Goal: Task Accomplishment & Management: Use online tool/utility

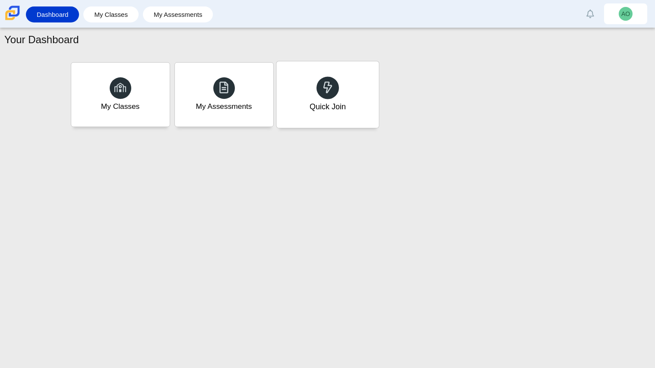
click at [313, 88] on div "Quick Join" at bounding box center [327, 94] width 102 height 66
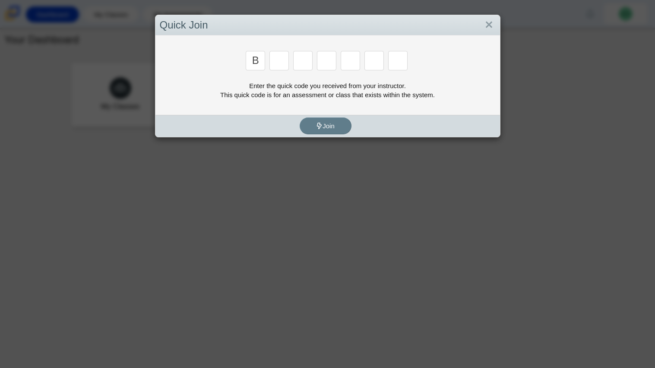
type input "b"
type input "m"
type input "3"
type input "5"
type input "3"
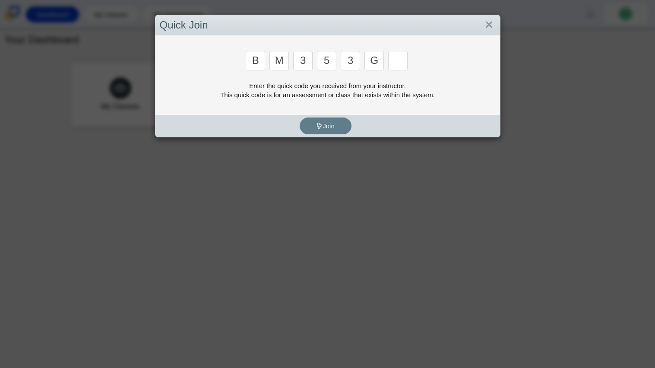
type input "g"
type input "b"
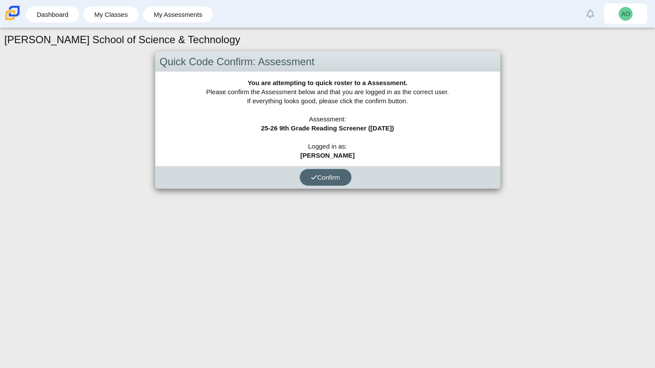
click at [331, 181] on button "Confirm" at bounding box center [326, 177] width 52 height 17
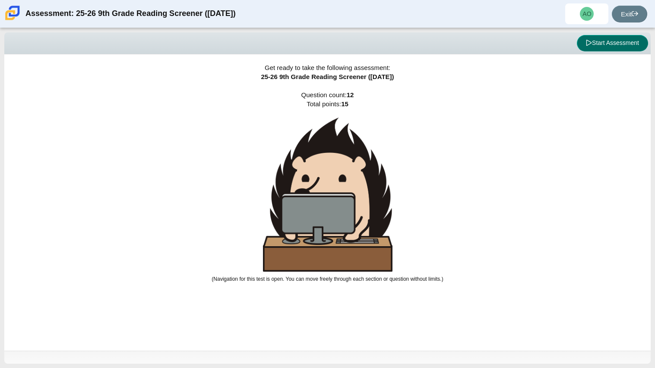
click at [614, 39] on button "Start Assessment" at bounding box center [612, 43] width 71 height 16
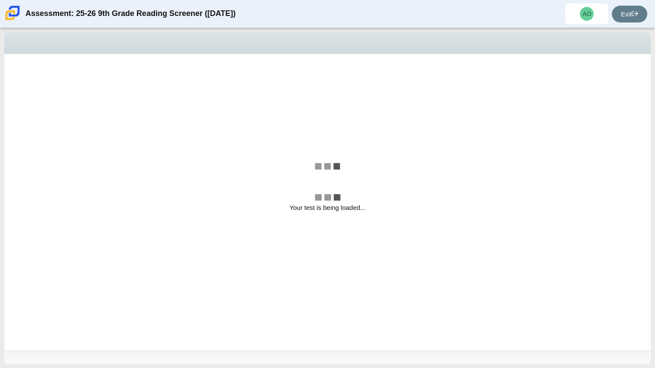
select select "ccc5b315-3c7c-471c-bf90-f22c8299c798"
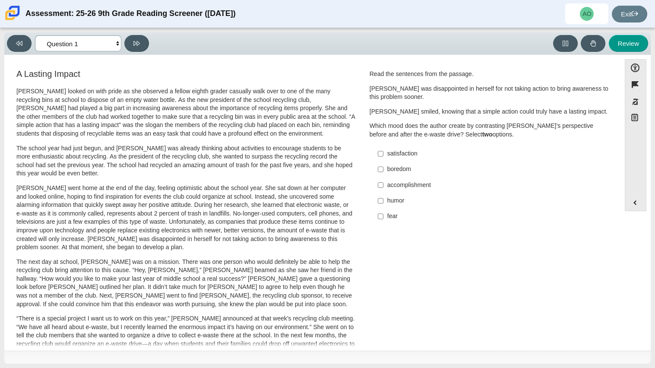
click at [110, 44] on select "Questions Question 1 Question 2 Question 3 Question 4 Question 5 Question 6 Que…" at bounding box center [78, 43] width 86 height 16
click at [254, 59] on div "Feature A Lasting Impact [PERSON_NAME] looked on with pride as she observed a f…" at bounding box center [312, 203] width 607 height 288
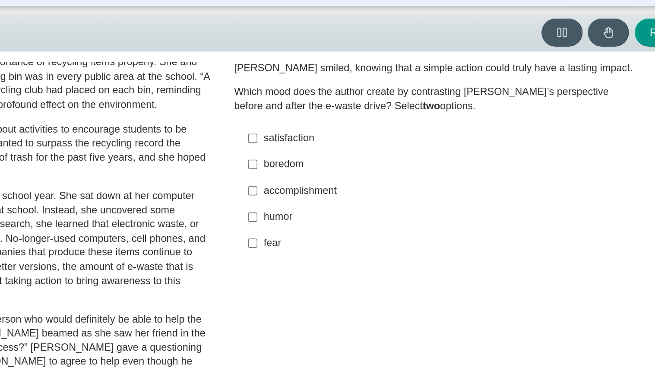
click at [449, 166] on div "fear" at bounding box center [496, 169] width 218 height 9
click at [383, 166] on input "fear fear" at bounding box center [381, 169] width 6 height 16
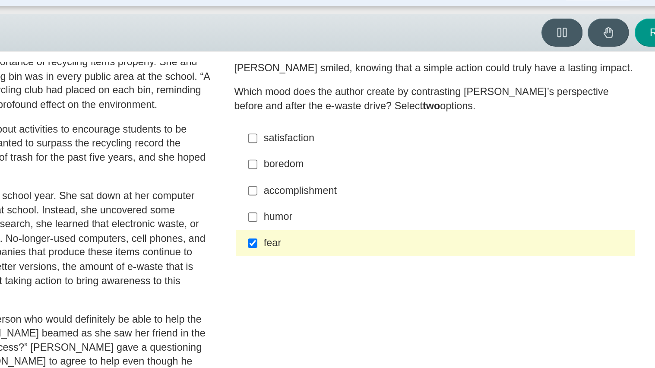
click at [449, 166] on div "fear" at bounding box center [496, 169] width 218 height 9
click at [383, 166] on input "fear fear" at bounding box center [381, 169] width 6 height 16
checkbox input "false"
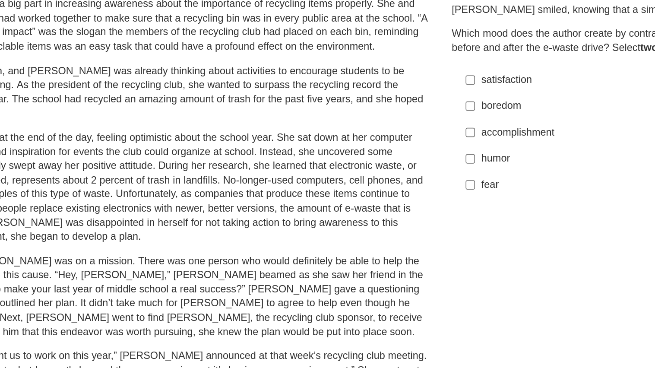
click at [411, 190] on label "accomplishment accomplishment" at bounding box center [490, 185] width 237 height 16
click at [383, 190] on input "accomplishment accomplishment" at bounding box center [381, 185] width 6 height 16
checkbox input "true"
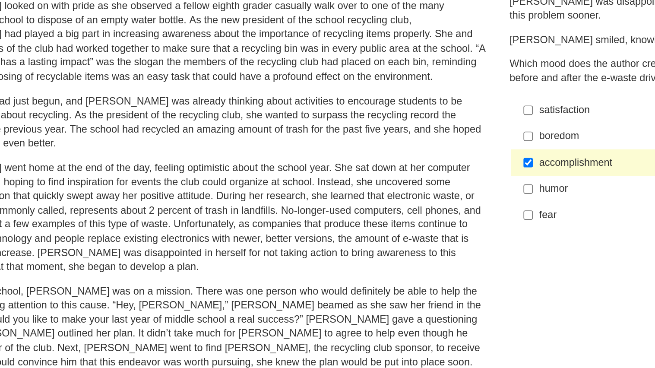
click at [397, 152] on div "satisfaction" at bounding box center [496, 153] width 218 height 9
click at [383, 152] on input "satisfaction satisfaction" at bounding box center [381, 154] width 6 height 16
checkbox input "true"
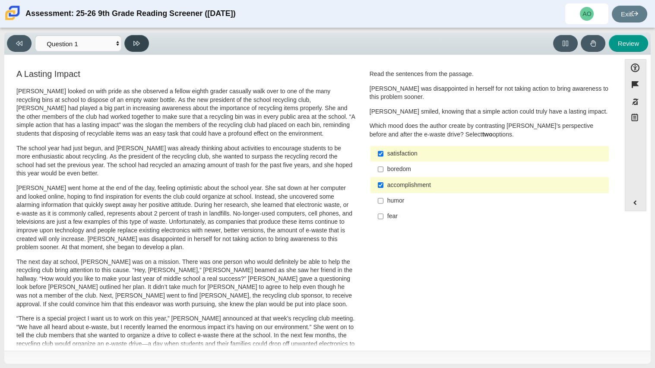
click at [147, 43] on button at bounding box center [136, 43] width 25 height 17
select select "0ff64528-ffd7-428d-b192-babfaadd44e8"
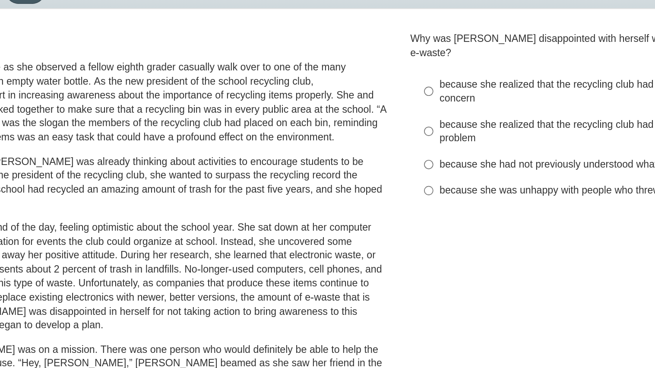
scroll to position [3, 0]
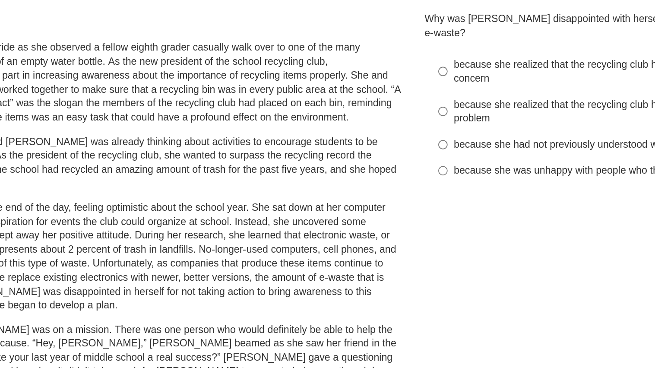
click at [414, 145] on label "because she had not previously understood what the term “e-waste” meant because…" at bounding box center [490, 147] width 237 height 16
click at [383, 145] on input "because she had not previously understood what the term “e-waste” meant because…" at bounding box center [381, 147] width 6 height 16
radio input "true"
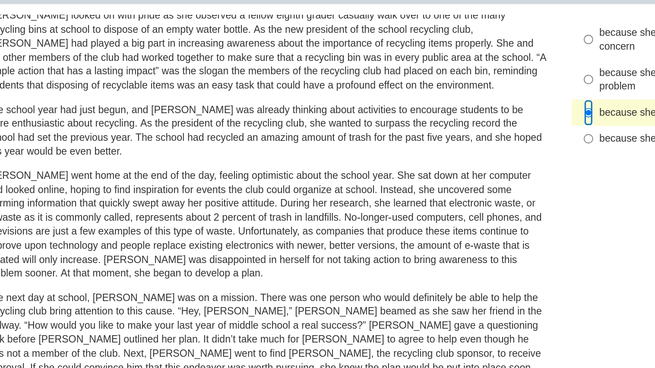
scroll to position [31, 0]
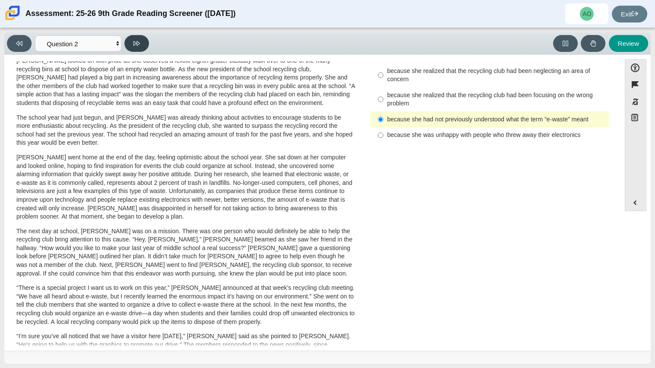
click at [137, 47] on button at bounding box center [136, 43] width 25 height 17
select select "7ce3d843-6974-4858-901c-1ff39630e843"
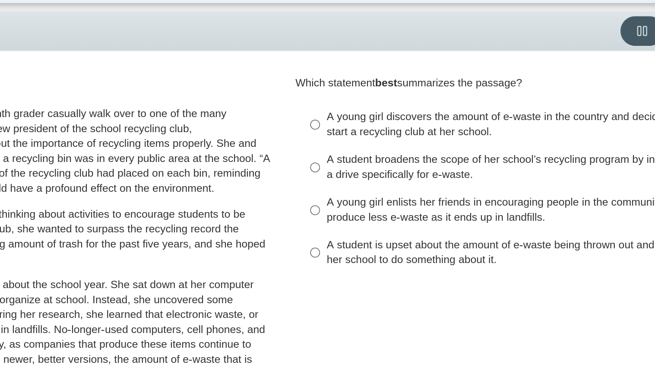
scroll to position [0, 0]
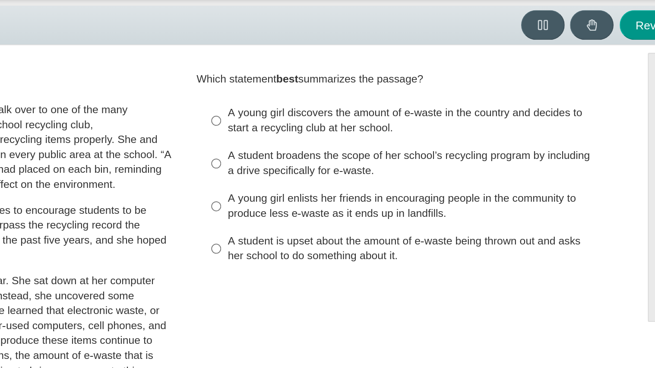
click at [467, 96] on div "A young girl discovers the amount of e-waste in the country and decides to star…" at bounding box center [496, 97] width 218 height 17
click at [383, 96] on input "A young girl discovers the amount of e-waste in the country and decides to star…" at bounding box center [381, 97] width 6 height 24
radio input "true"
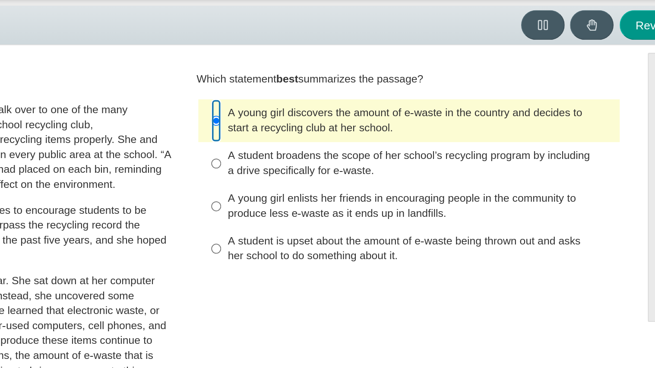
scroll to position [28, 0]
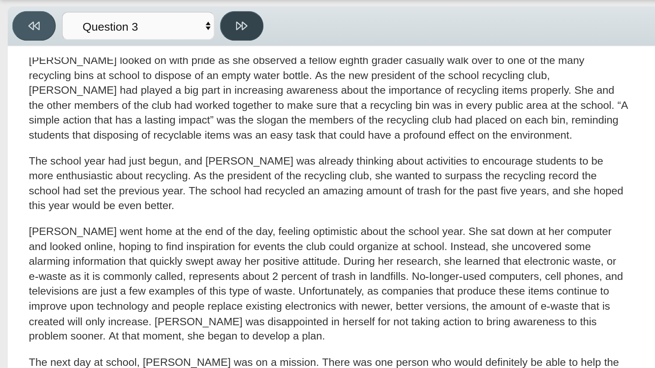
click at [139, 48] on button at bounding box center [136, 43] width 25 height 17
select select "ca9ea0f1-49c5-4bd1-83b0-472c18652b42"
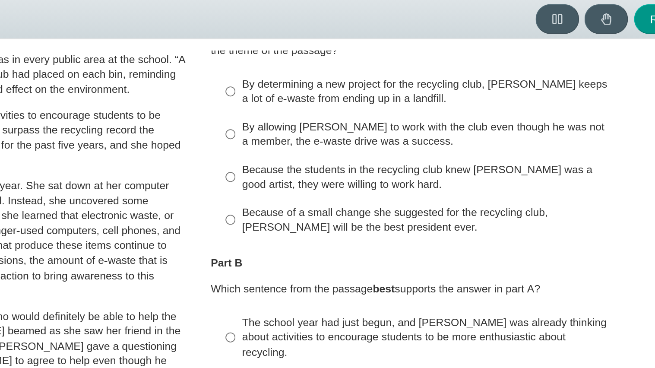
scroll to position [50, 0]
click at [457, 107] on div "By allowing [PERSON_NAME] to work with the club even though he was not a member…" at bounding box center [496, 109] width 218 height 17
click at [383, 107] on input "By allowing [PERSON_NAME] to work with the club even though he was not a member…" at bounding box center [381, 109] width 6 height 24
radio input "true"
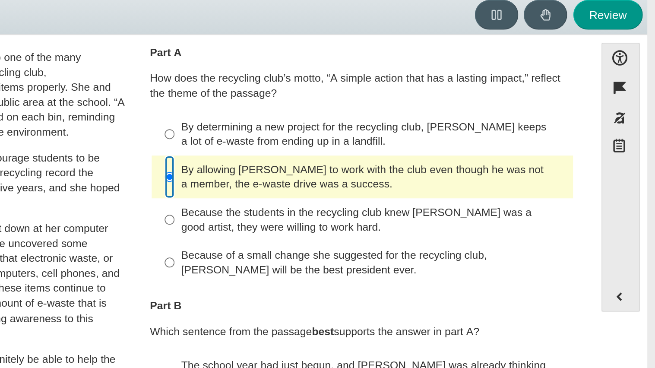
scroll to position [22, 0]
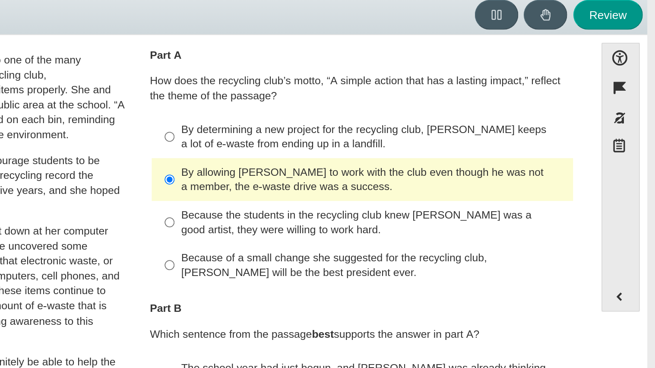
click at [444, 114] on div "By determining a new project for the recycling club, [PERSON_NAME] keeps a lot …" at bounding box center [496, 112] width 218 height 17
click at [383, 114] on input "By determining a new project for the recycling club, [PERSON_NAME] keeps a lot …" at bounding box center [381, 112] width 6 height 24
radio input "true"
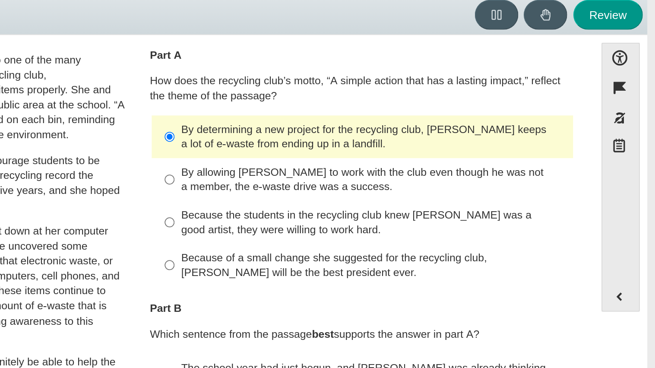
click at [490, 147] on label "By allowing [PERSON_NAME] to work with the club even though he was not a member…" at bounding box center [490, 136] width 237 height 24
click at [383, 147] on input "By allowing [PERSON_NAME] to work with the club even though he was not a member…" at bounding box center [381, 136] width 6 height 24
radio input "true"
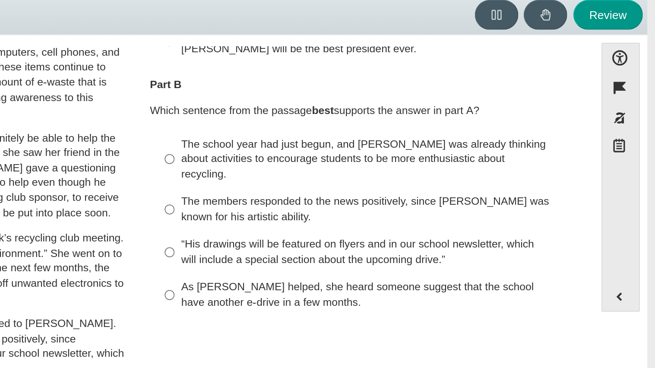
scroll to position [149, 0]
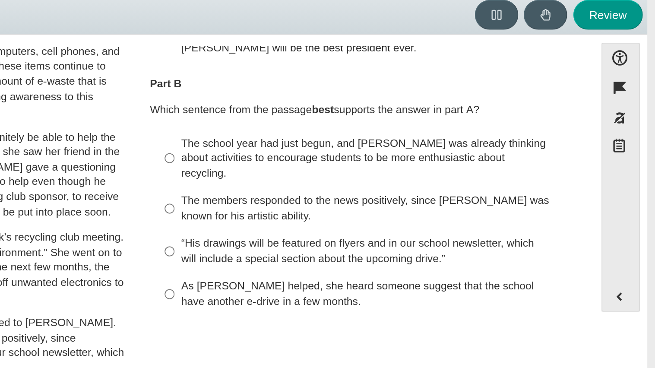
click at [492, 149] on div "The members responded to the news positively, since [PERSON_NAME] was known for…" at bounding box center [496, 152] width 218 height 17
click at [383, 149] on input "The members responded to the news positively, since [PERSON_NAME] was known for…" at bounding box center [381, 153] width 6 height 24
radio input "true"
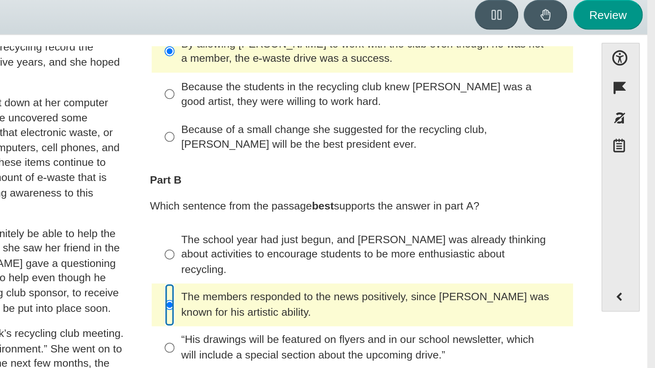
scroll to position [0, 0]
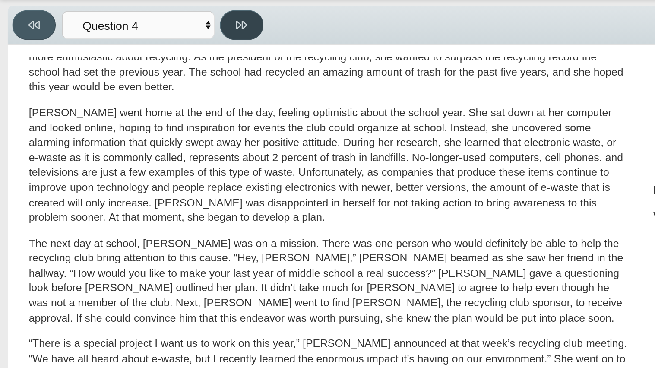
click at [147, 42] on button at bounding box center [136, 43] width 25 height 17
select select "e41f1a79-e29f-4095-8030-a53364015bed"
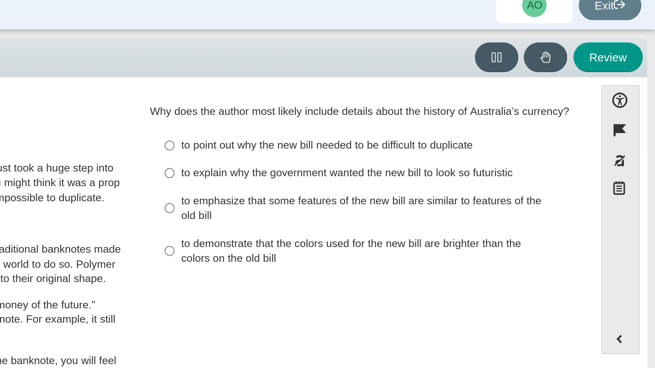
click at [488, 75] on div "Why does the author most likely include details about the history of Australia’…" at bounding box center [489, 74] width 240 height 9
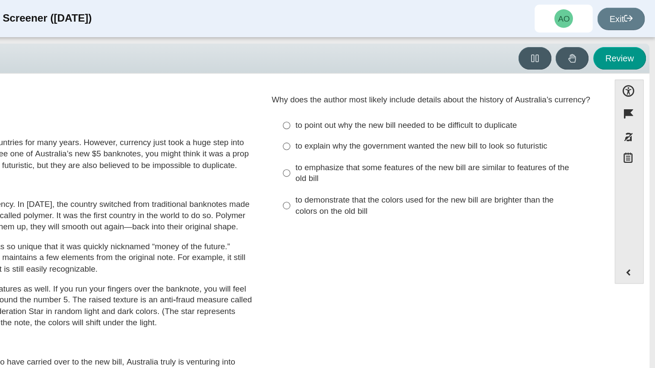
click at [468, 130] on div "to emphasize that some features of the new bill are similar to features of the …" at bounding box center [496, 128] width 218 height 17
click at [383, 130] on input "to emphasize that some features of the new bill are similar to features of the …" at bounding box center [381, 129] width 6 height 24
radio input "true"
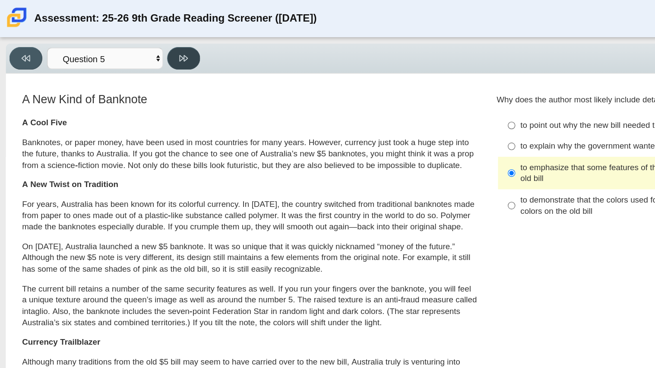
click at [138, 48] on button at bounding box center [136, 43] width 25 height 17
select select "69146e31-7b3d-4a3e-9ce6-f30c24342ae0"
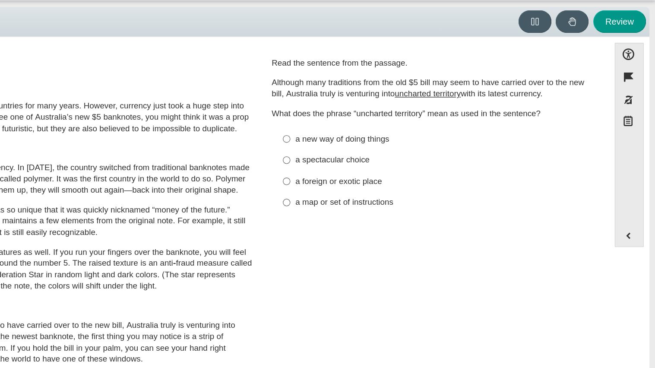
click at [442, 182] on div "a map or set of instructions" at bounding box center [496, 177] width 218 height 9
click at [383, 182] on input "a map or set of instructions a map or set of instructions" at bounding box center [381, 178] width 6 height 16
radio input "true"
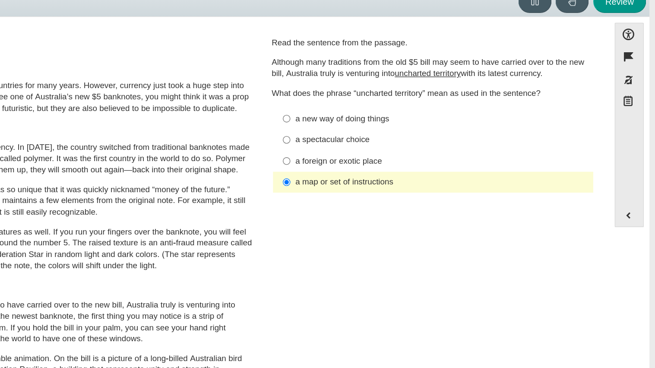
click at [419, 151] on label "a spectacular choice a spectacular choice" at bounding box center [490, 147] width 237 height 16
click at [383, 151] on input "a spectacular choice a spectacular choice" at bounding box center [381, 147] width 6 height 16
radio input "true"
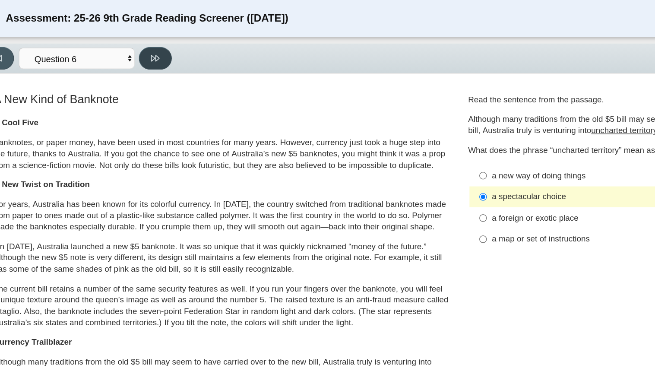
click at [127, 40] on button at bounding box center [136, 43] width 25 height 17
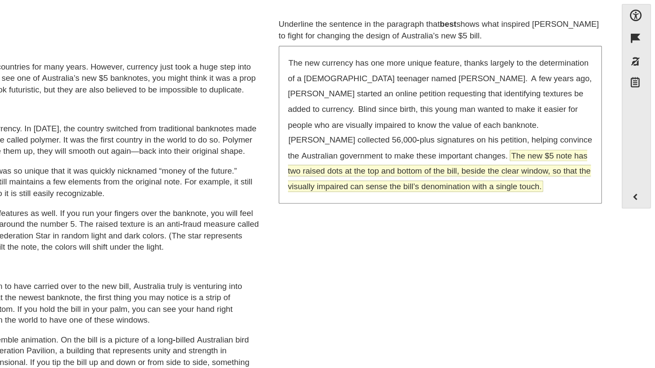
click at [516, 174] on span "The new $5 note has two raised dots at the top and bottom of the bill, beside t…" at bounding box center [488, 183] width 225 height 31
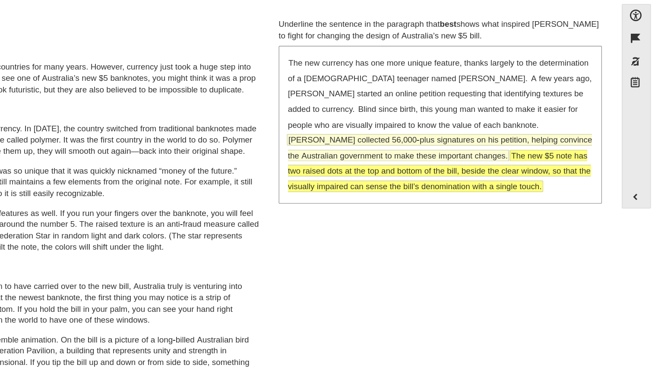
click at [524, 156] on span "[PERSON_NAME] collected 56,000-plus signatures on his petition, helping convinc…" at bounding box center [489, 165] width 226 height 19
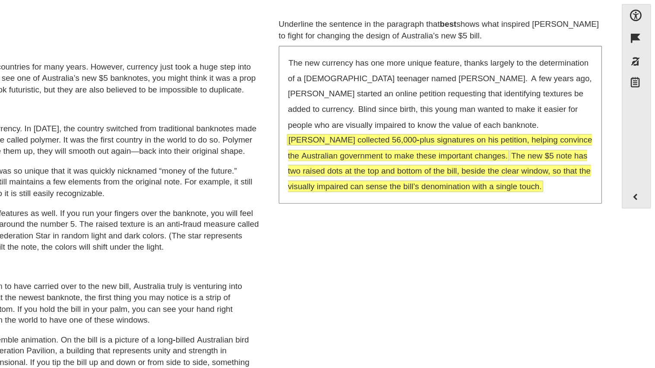
click at [523, 176] on span "The new $5 note has two raised dots at the top and bottom of the bill, beside t…" at bounding box center [488, 183] width 225 height 31
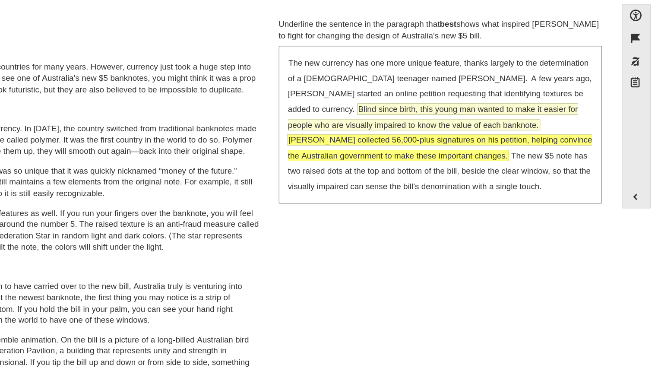
click at [435, 144] on span "Blind since birth, this young man wanted to make it easier for people who are v…" at bounding box center [484, 143] width 216 height 20
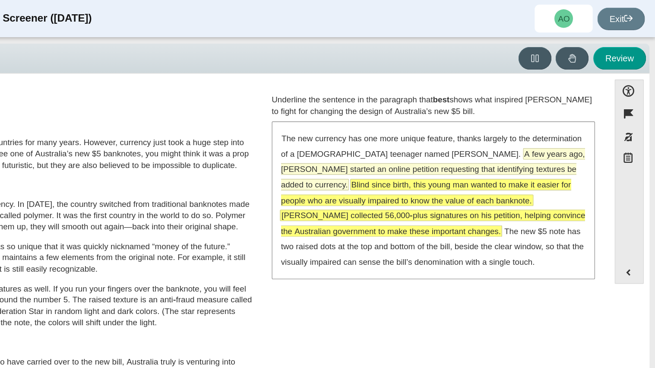
click at [456, 124] on span "A few years ago, [PERSON_NAME] started an online petition requesting that ident…" at bounding box center [489, 125] width 226 height 31
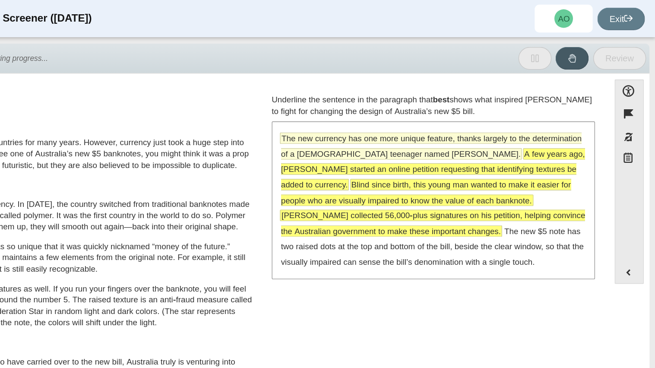
click at [459, 117] on span "The new currency has one more unique feature, thanks largely to the determinati…" at bounding box center [488, 108] width 224 height 19
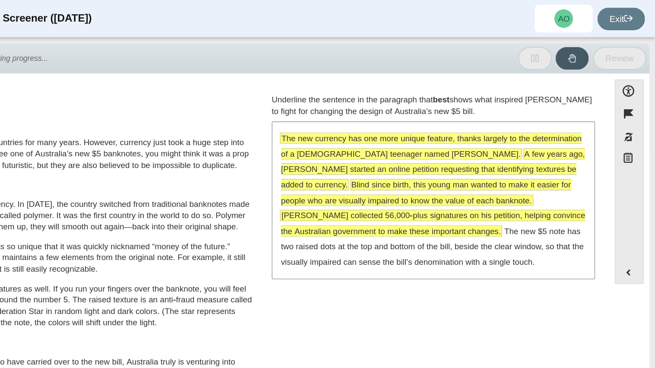
click at [459, 117] on span "The new currency has one more unique feature, thanks largely to the determinati…" at bounding box center [488, 108] width 224 height 19
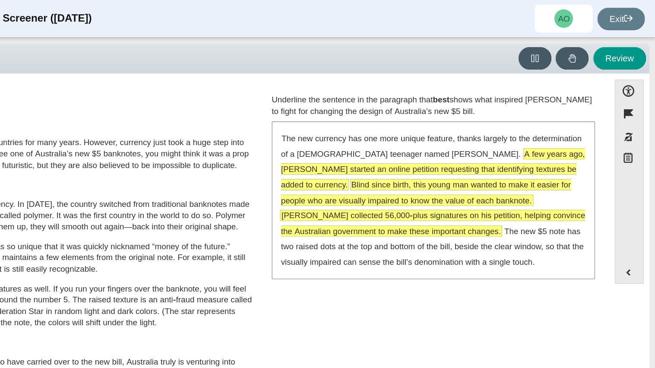
click at [474, 131] on div "The new currency has one more unique feature, thanks largely to the determinati…" at bounding box center [489, 148] width 239 height 115
click at [479, 129] on span "A few years ago, [PERSON_NAME] started an online petition requesting that ident…" at bounding box center [489, 125] width 226 height 31
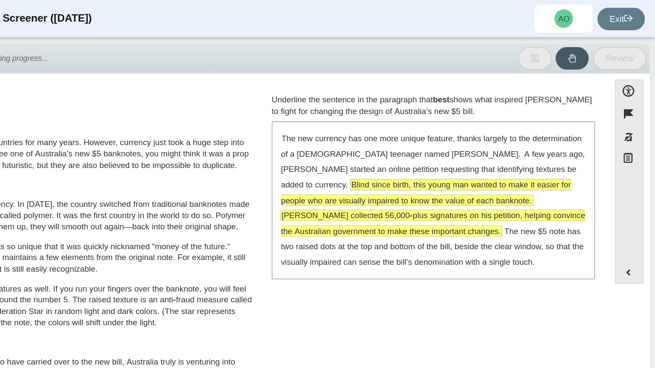
click at [483, 140] on span "Blind since birth, this young man wanted to make it easier for people who are v…" at bounding box center [484, 142] width 216 height 19
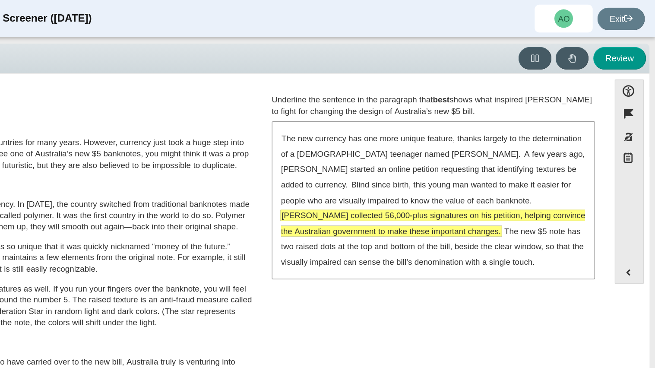
click at [497, 155] on div "The new currency has one more unique feature, thanks largely to the determinati…" at bounding box center [489, 148] width 239 height 115
click at [496, 158] on span "[PERSON_NAME] collected 56,000-plus signatures on his petition, helping convinc…" at bounding box center [489, 165] width 226 height 19
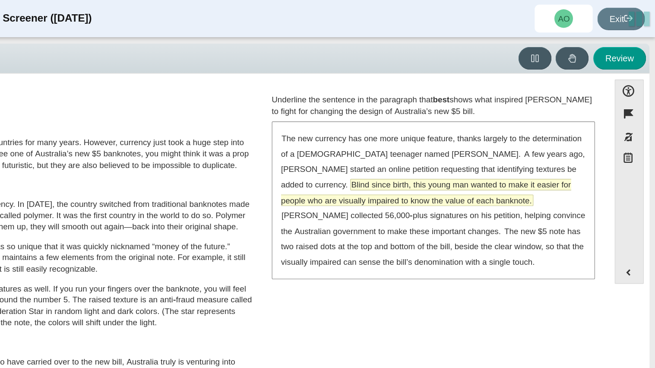
click at [506, 136] on span "Blind since birth, this young man wanted to make it easier for people who are v…" at bounding box center [484, 142] width 216 height 19
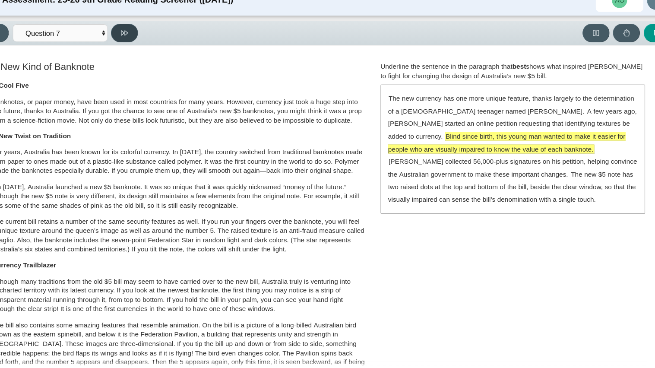
click at [139, 48] on button at bounding box center [136, 43] width 25 height 17
select select "ea8338c2-a6a3-418e-a305-2b963b54a290"
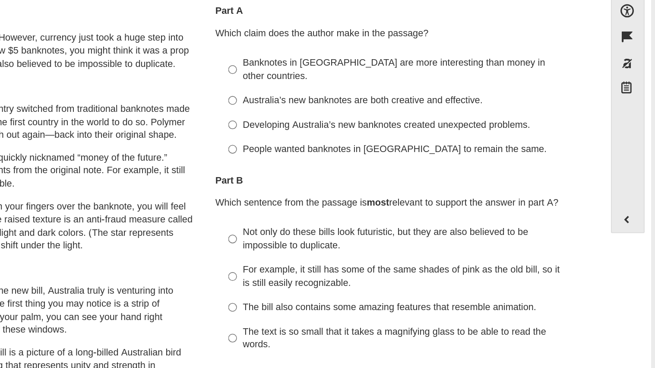
scroll to position [22, 0]
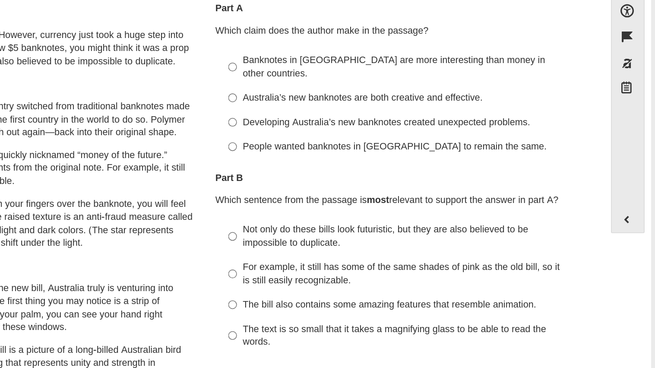
click at [509, 120] on div "Australia’s new banknotes are both creative and effective." at bounding box center [496, 124] width 218 height 9
click at [383, 117] on input "Australia’s new banknotes are both creative and effective. Australia’s new bank…" at bounding box center [381, 124] width 6 height 16
radio input "true"
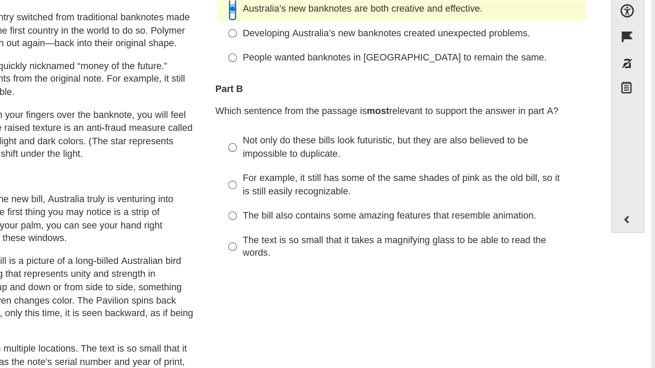
scroll to position [81, 0]
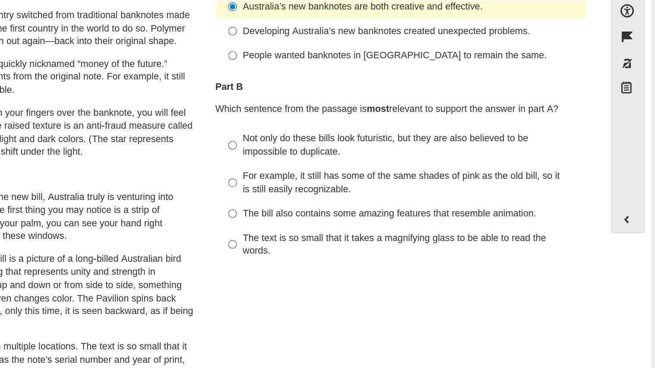
click at [519, 155] on label "Not only do these bills look futuristic, but they are also believed to be impos…" at bounding box center [490, 154] width 237 height 24
click at [383, 155] on input "Not only do these bills look futuristic, but they are also believed to be impos…" at bounding box center [381, 154] width 6 height 24
radio input "true"
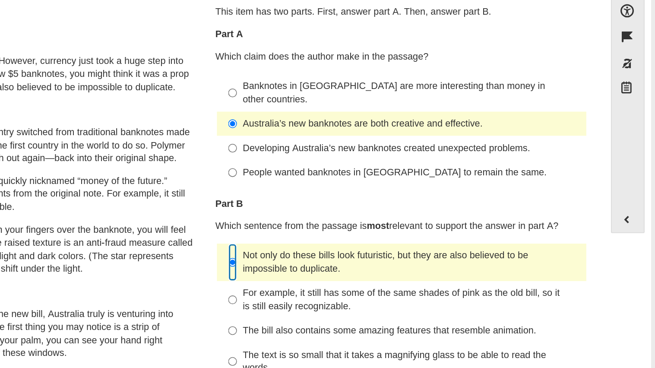
scroll to position [0, 0]
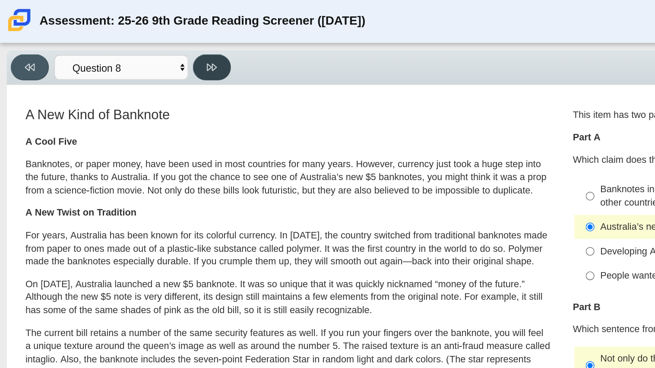
click at [142, 50] on button at bounding box center [136, 43] width 25 height 17
select select "89f058d6-b15c-4ef5-a4b3-fdaffb8868b6"
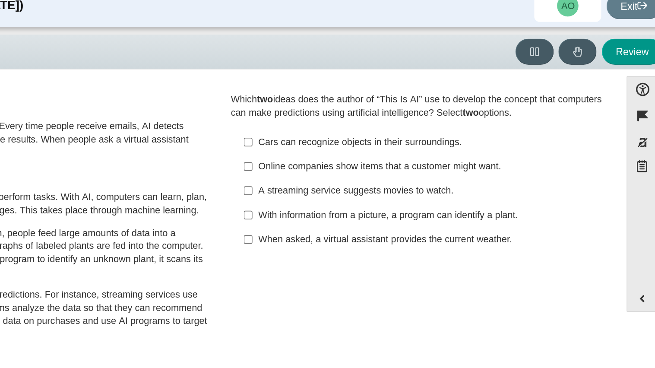
click at [517, 153] on label "With information from a picture, a program can identify a plant. With informati…" at bounding box center [490, 149] width 237 height 16
click at [383, 153] on input "With information from a picture, a program can identify a plant. With informati…" at bounding box center [381, 149] width 6 height 16
checkbox input "true"
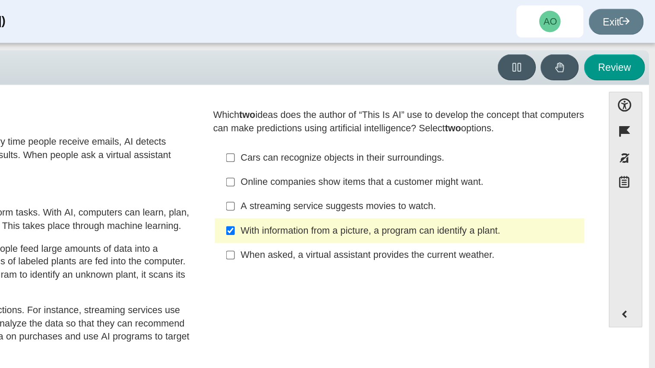
click at [481, 103] on div "Cars can recognize objects in their surroundings." at bounding box center [496, 102] width 218 height 9
click at [383, 103] on input "Cars can recognize objects in their surroundings. Cars can recognize objects in…" at bounding box center [381, 102] width 6 height 16
checkbox input "true"
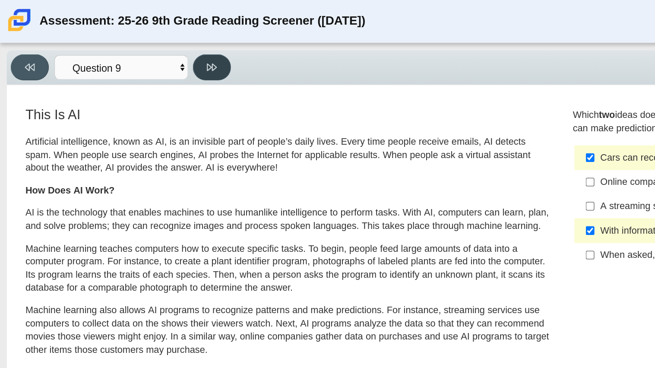
click at [142, 41] on button at bounding box center [136, 43] width 25 height 17
select select "cdf3c14e-a918-44d1-9b63-3db0fa81641e"
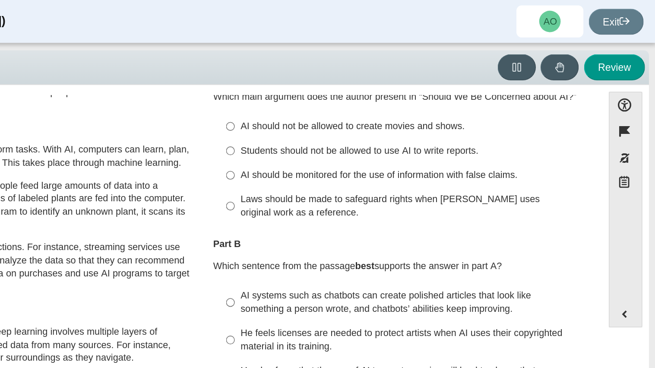
scroll to position [35, 0]
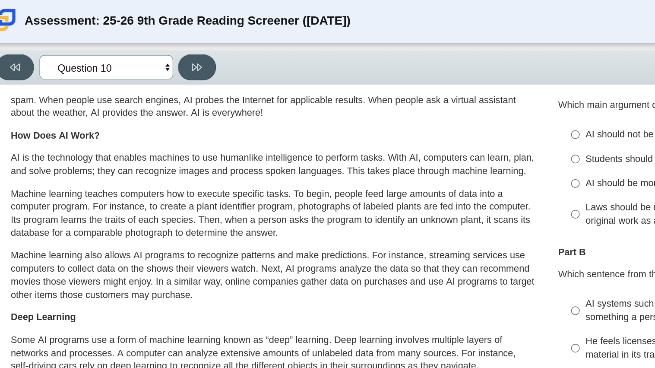
click at [102, 45] on select "Questions Question 1 Question 2 Question 3 Question 4 Question 5 Question 6 Que…" at bounding box center [78, 43] width 86 height 16
click at [182, 141] on p "Machine learning teaches computers how to execute specific tasks. To begin, peo…" at bounding box center [185, 138] width 339 height 34
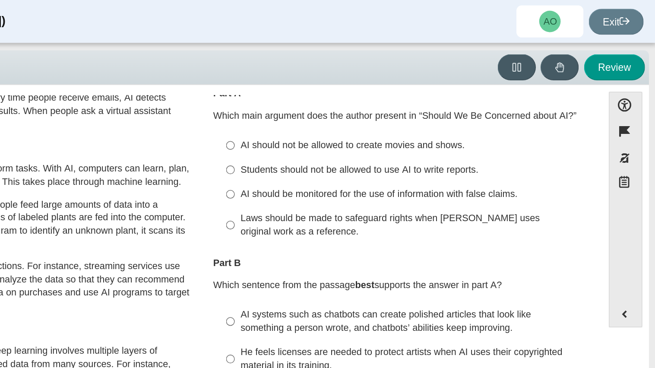
scroll to position [29, 0]
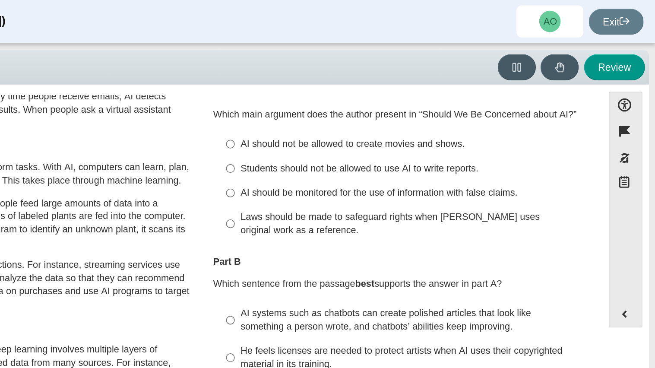
click at [499, 141] on div "Laws should be made to safeguard rights when [PERSON_NAME] uses original work a…" at bounding box center [496, 144] width 218 height 17
click at [383, 141] on input "Laws should be made to safeguard rights when [PERSON_NAME] uses original work a…" at bounding box center [381, 144] width 6 height 24
radio input "true"
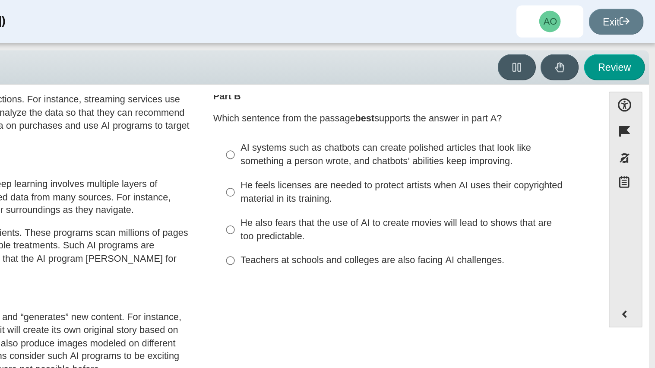
scroll to position [133, 0]
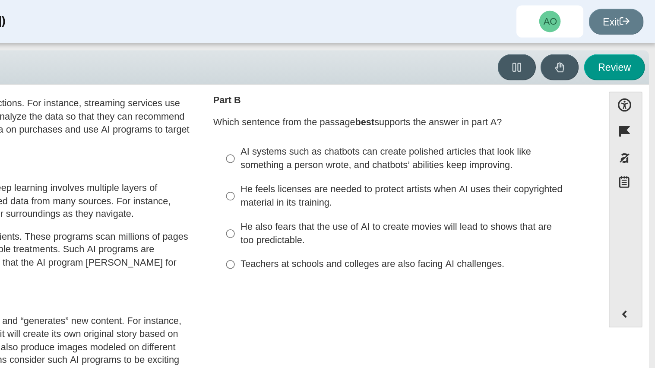
click at [477, 106] on div "AI systems such as chatbots can create polished articles that look like somethi…" at bounding box center [496, 102] width 218 height 17
click at [383, 106] on input "AI systems such as chatbots can create polished articles that look like somethi…" at bounding box center [381, 102] width 6 height 24
radio input "true"
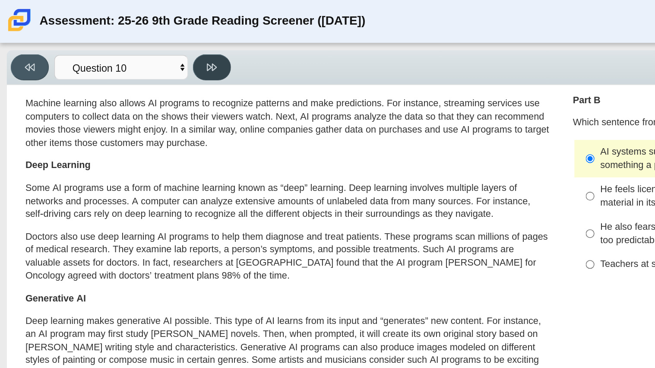
click at [145, 38] on button at bounding box center [136, 43] width 25 height 17
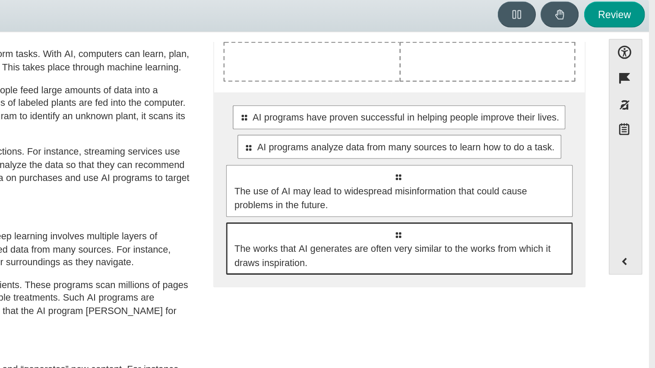
scroll to position [0, 0]
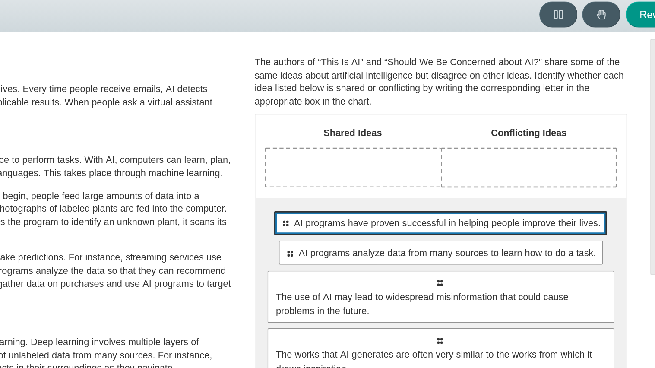
click at [456, 186] on div "Select to move response to a response input area. AI programs have proven succe…" at bounding box center [489, 178] width 214 height 16
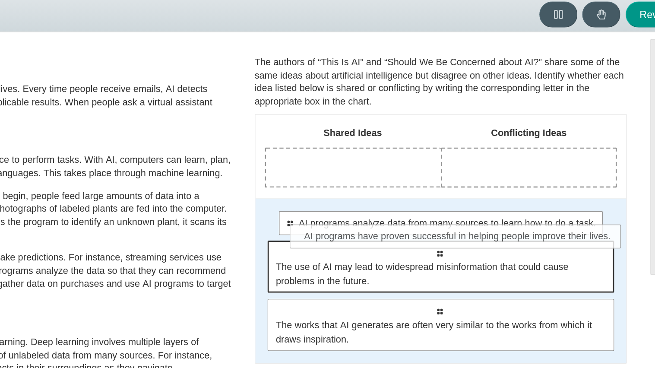
drag, startPoint x: 456, startPoint y: 186, endPoint x: 469, endPoint y: 194, distance: 15.3
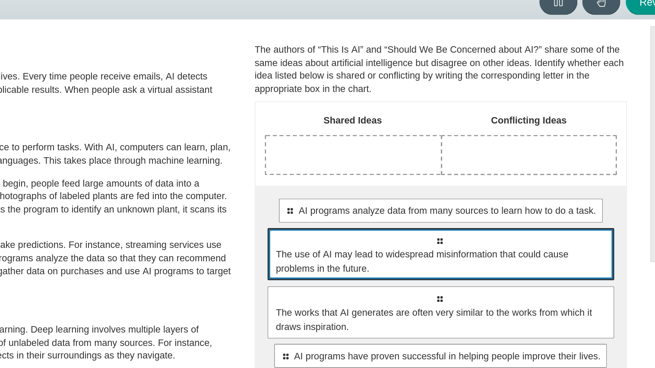
drag, startPoint x: 509, startPoint y: 217, endPoint x: 497, endPoint y: 212, distance: 13.0
click at [497, 212] on span "The use of AI may lead to widespread misinformation that could cause problems i…" at bounding box center [490, 211] width 214 height 18
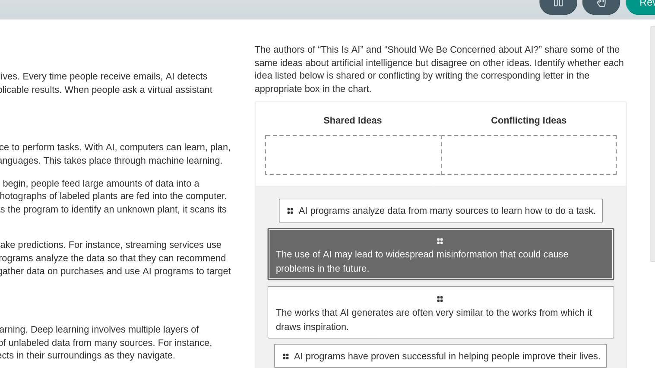
click at [488, 203] on span "The use of AI may lead to widespread misinformation that could cause problems i…" at bounding box center [490, 211] width 214 height 18
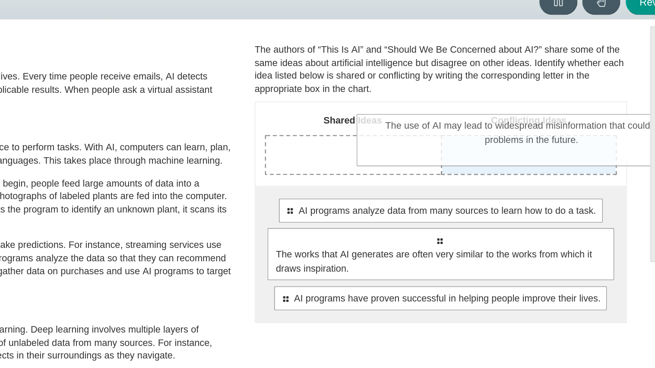
drag, startPoint x: 488, startPoint y: 203, endPoint x: 548, endPoint y: 129, distance: 95.1
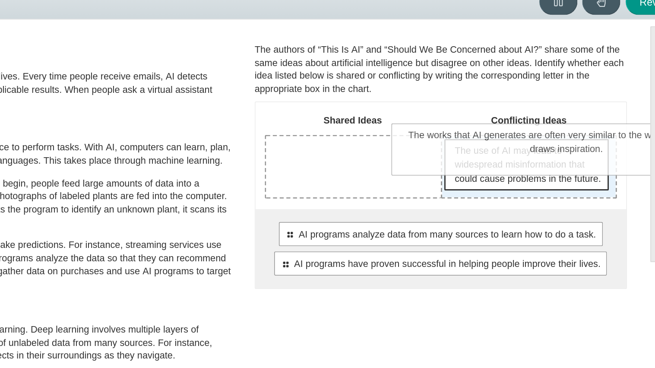
drag, startPoint x: 514, startPoint y: 237, endPoint x: 593, endPoint y: 150, distance: 117.6
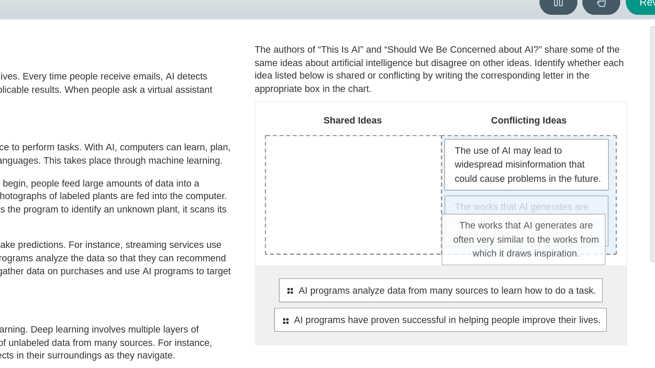
click at [568, 198] on span "The works that AI generates are often very similar to the works from which it d…" at bounding box center [545, 184] width 95 height 27
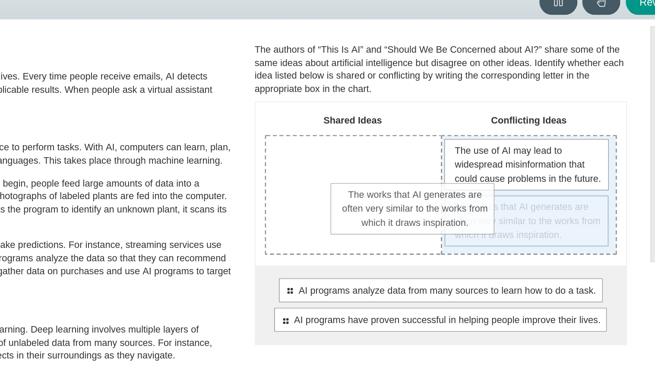
drag, startPoint x: 573, startPoint y: 203, endPoint x: 501, endPoint y: 186, distance: 73.6
click at [501, 186] on span "The works that AI generates are often very similar to the works from which it d…" at bounding box center [545, 184] width 95 height 27
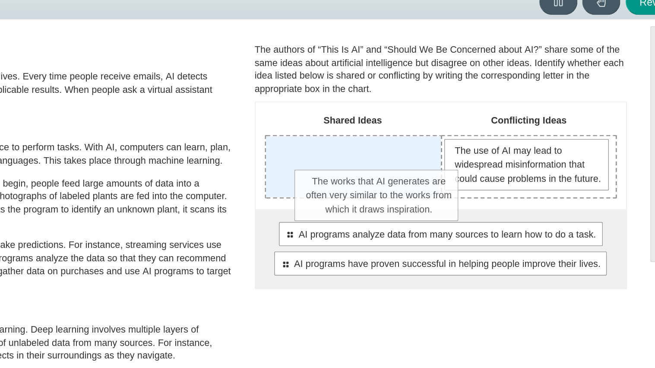
drag, startPoint x: 520, startPoint y: 198, endPoint x: 427, endPoint y: 173, distance: 96.5
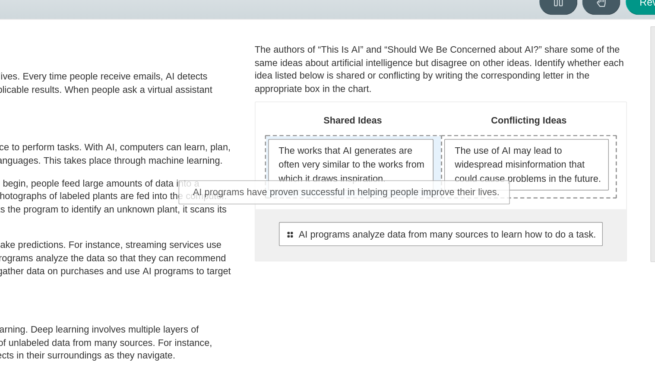
drag, startPoint x: 492, startPoint y: 225, endPoint x: 434, endPoint y: 172, distance: 79.4
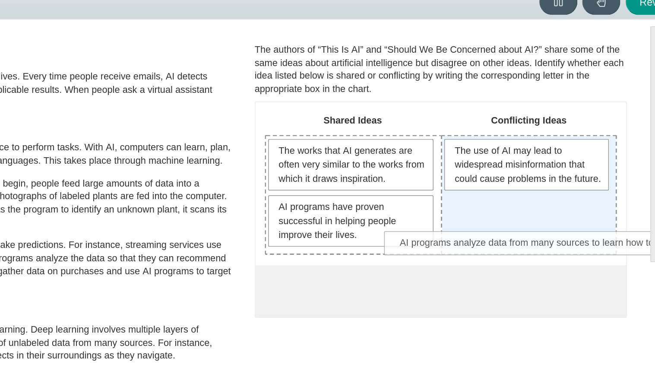
drag, startPoint x: 442, startPoint y: 227, endPoint x: 514, endPoint y: 197, distance: 78.5
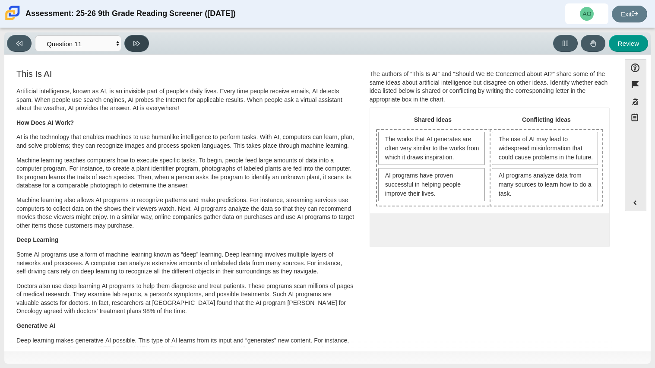
click at [134, 49] on button at bounding box center [136, 43] width 25 height 17
select select "c3effed4-44ce-4a19-bd96-1787f34e9b4c"
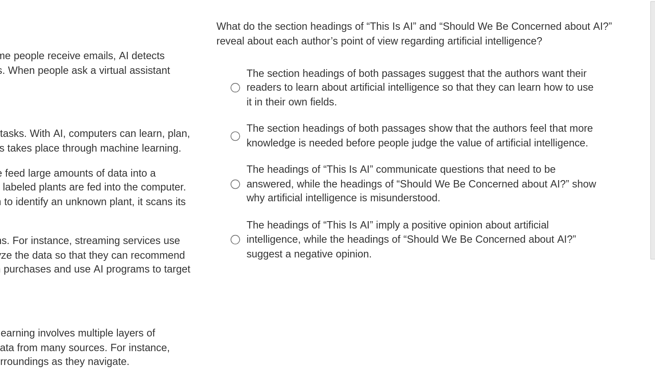
click at [544, 129] on label "The section headings of both passages show that the authors feel that more know…" at bounding box center [490, 138] width 237 height 24
click at [383, 129] on input "The section headings of both passages show that the authors feel that more know…" at bounding box center [381, 138] width 6 height 24
radio input "true"
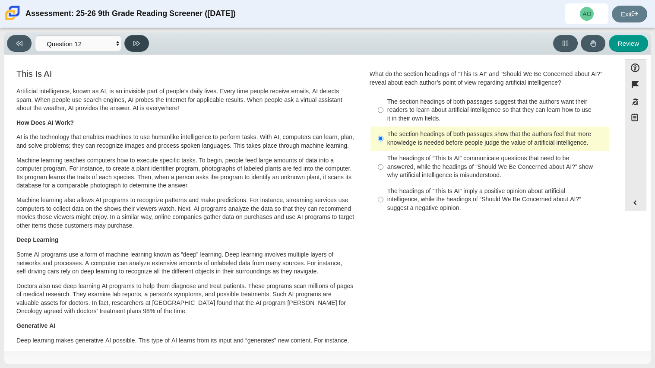
click at [144, 38] on button at bounding box center [136, 43] width 25 height 17
select select "review"
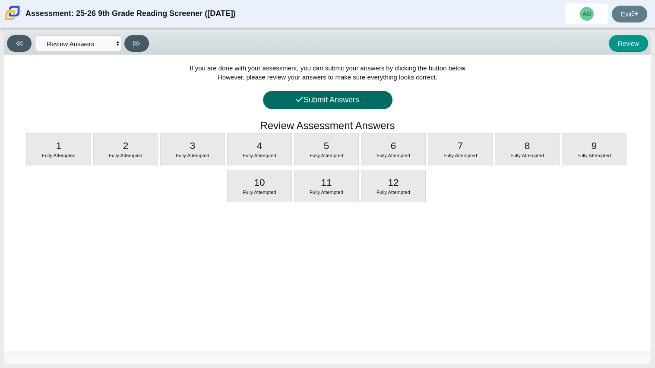
click at [296, 96] on icon at bounding box center [300, 99] width 8 height 8
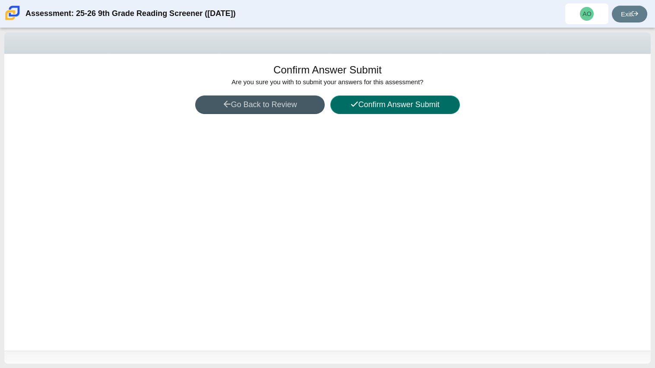
click at [393, 111] on button "Confirm Answer Submit" at bounding box center [394, 104] width 129 height 19
